Goal: Information Seeking & Learning: Stay updated

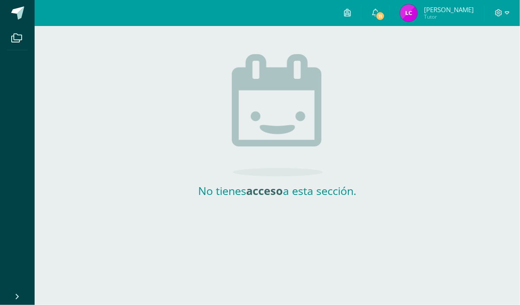
click at [254, 205] on html "Archivos Cerrar panel Configuración Cerrar sesión [PERSON_NAME] Tutor 11 11 Avi…" at bounding box center [260, 102] width 520 height 205
click at [255, 205] on html "Archivos Cerrar panel Configuración Cerrar sesión [PERSON_NAME] Tutor 11 11 Avi…" at bounding box center [260, 102] width 520 height 205
click at [390, 10] on link "11" at bounding box center [376, 13] width 28 height 26
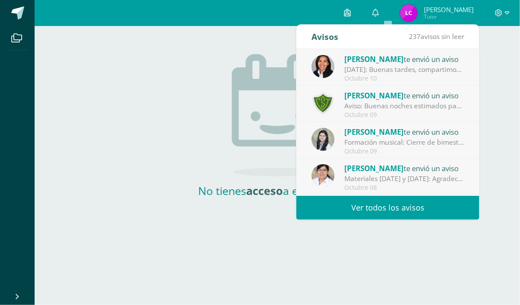
click at [415, 65] on div "[DATE]: Buenas tardes, compartimos información importante del [DATE]. Atentamen…" at bounding box center [405, 70] width 120 height 10
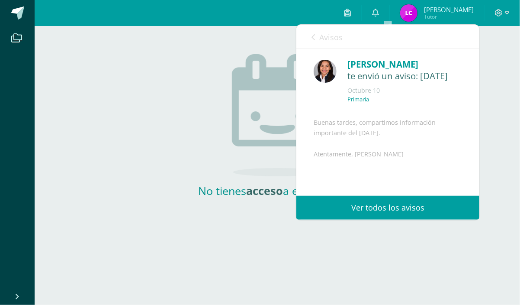
click at [393, 204] on link "Ver todos los avisos" at bounding box center [388, 208] width 183 height 24
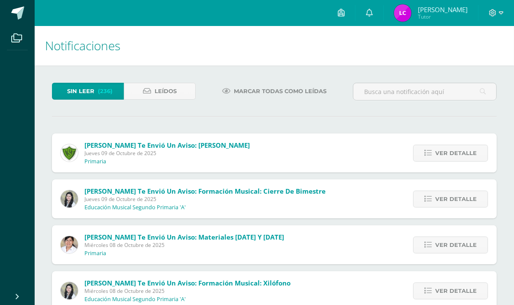
click at [178, 150] on span "Jueves 09 de Octubre de 2025" at bounding box center [166, 152] width 165 height 7
click at [462, 149] on span "Ver detalle" at bounding box center [456, 153] width 42 height 16
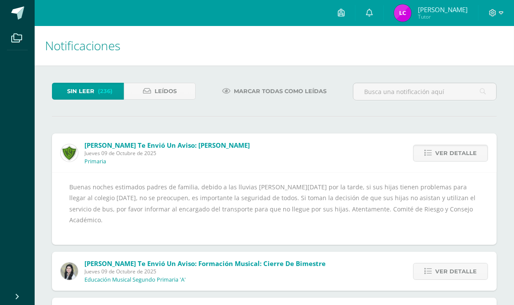
click at [235, 91] on span "Marcar todas como leídas" at bounding box center [280, 91] width 93 height 16
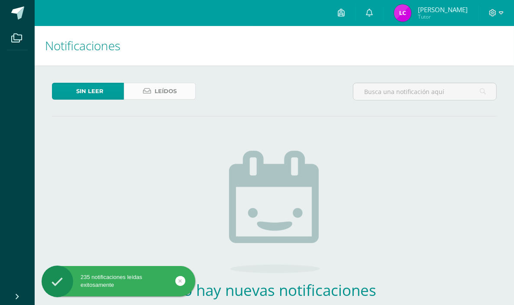
click at [158, 91] on span "Leídos" at bounding box center [166, 91] width 22 height 16
click at [85, 86] on span "Sin leer" at bounding box center [89, 91] width 27 height 16
click at [174, 66] on div "Sin leer Leídos No hay nuevas notificaciones ¡Felicidades! no hay nuevas notifi…" at bounding box center [274, 218] width 479 height 306
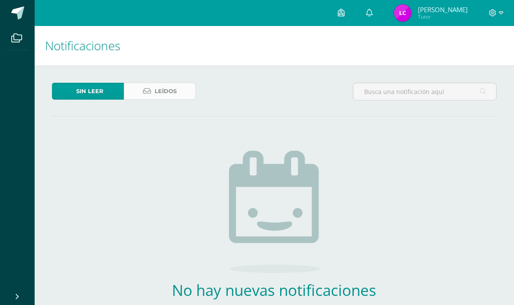
click at [167, 91] on span "Leídos" at bounding box center [166, 91] width 22 height 16
